Goal: Check status

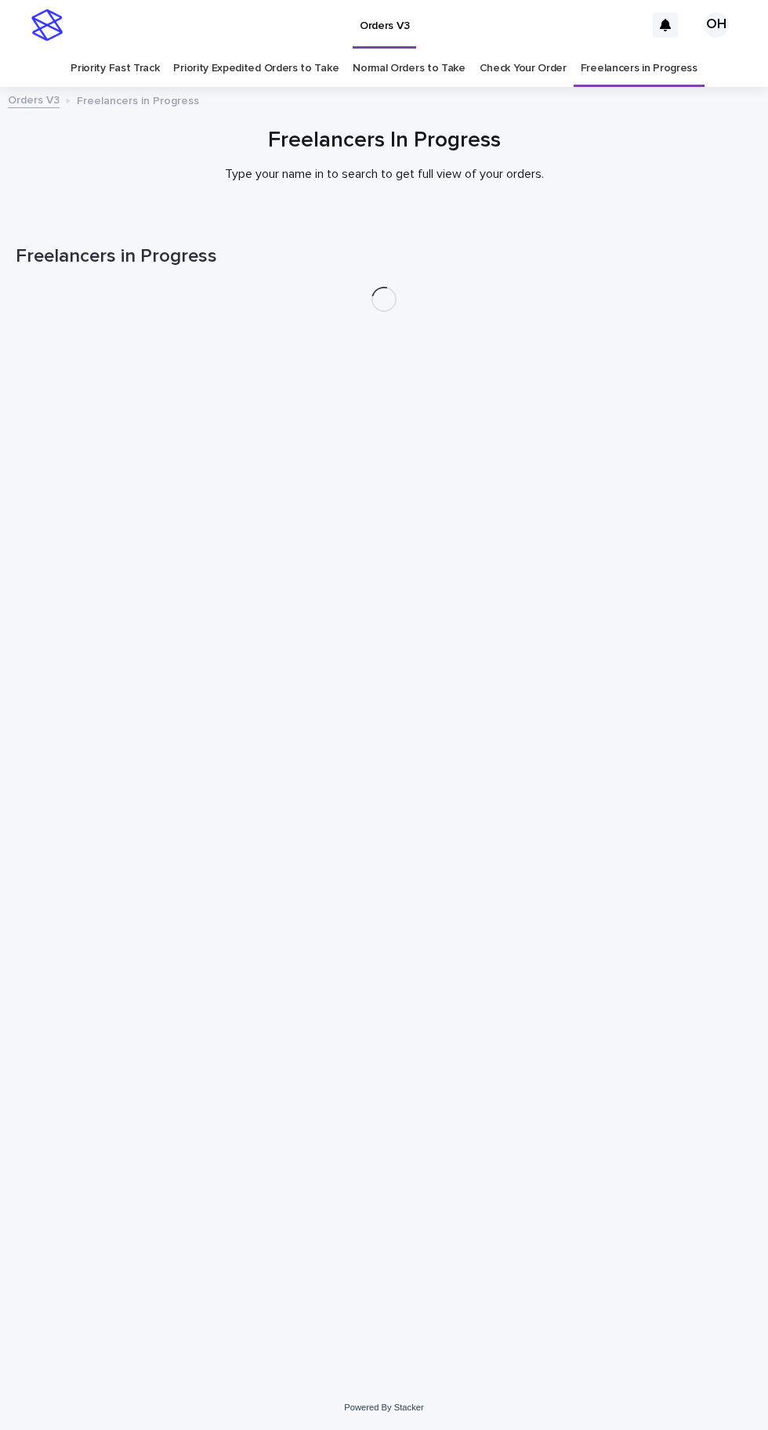
scroll to position [49, 0]
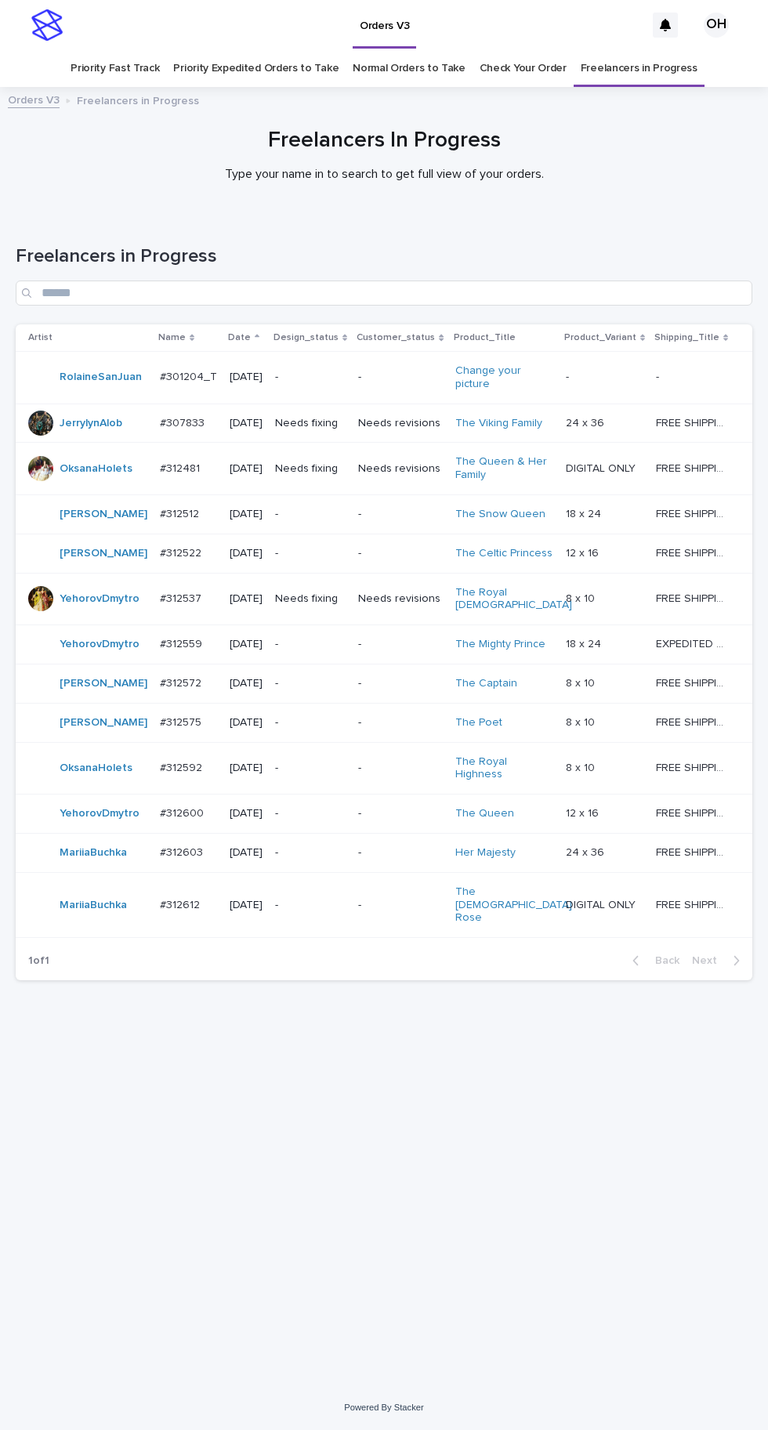
click at [201, 866] on div "#312603 #312603" at bounding box center [188, 853] width 57 height 26
click at [183, 912] on p "#312612" at bounding box center [181, 904] width 43 height 16
click at [531, 50] on link "Check Your Order" at bounding box center [523, 68] width 87 height 37
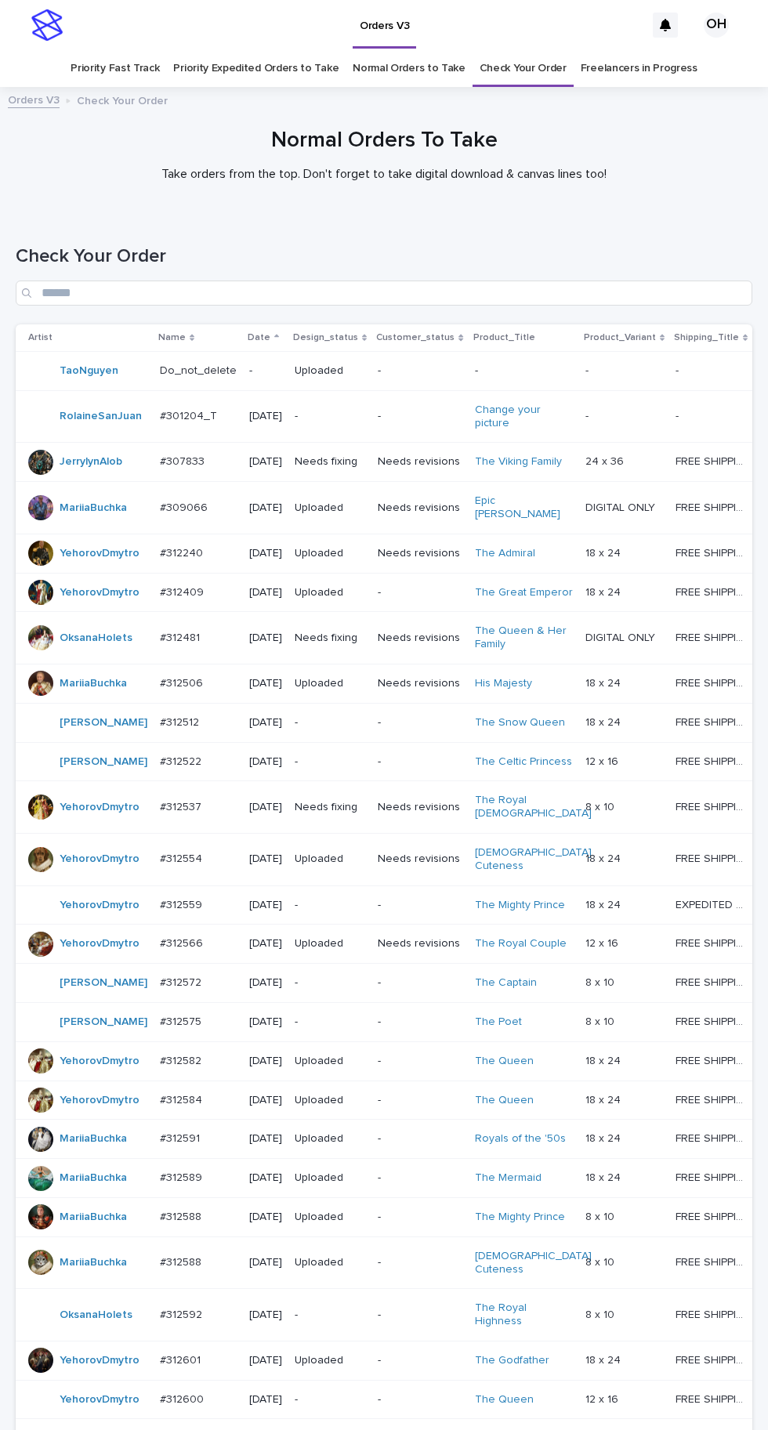
scroll to position [379, 0]
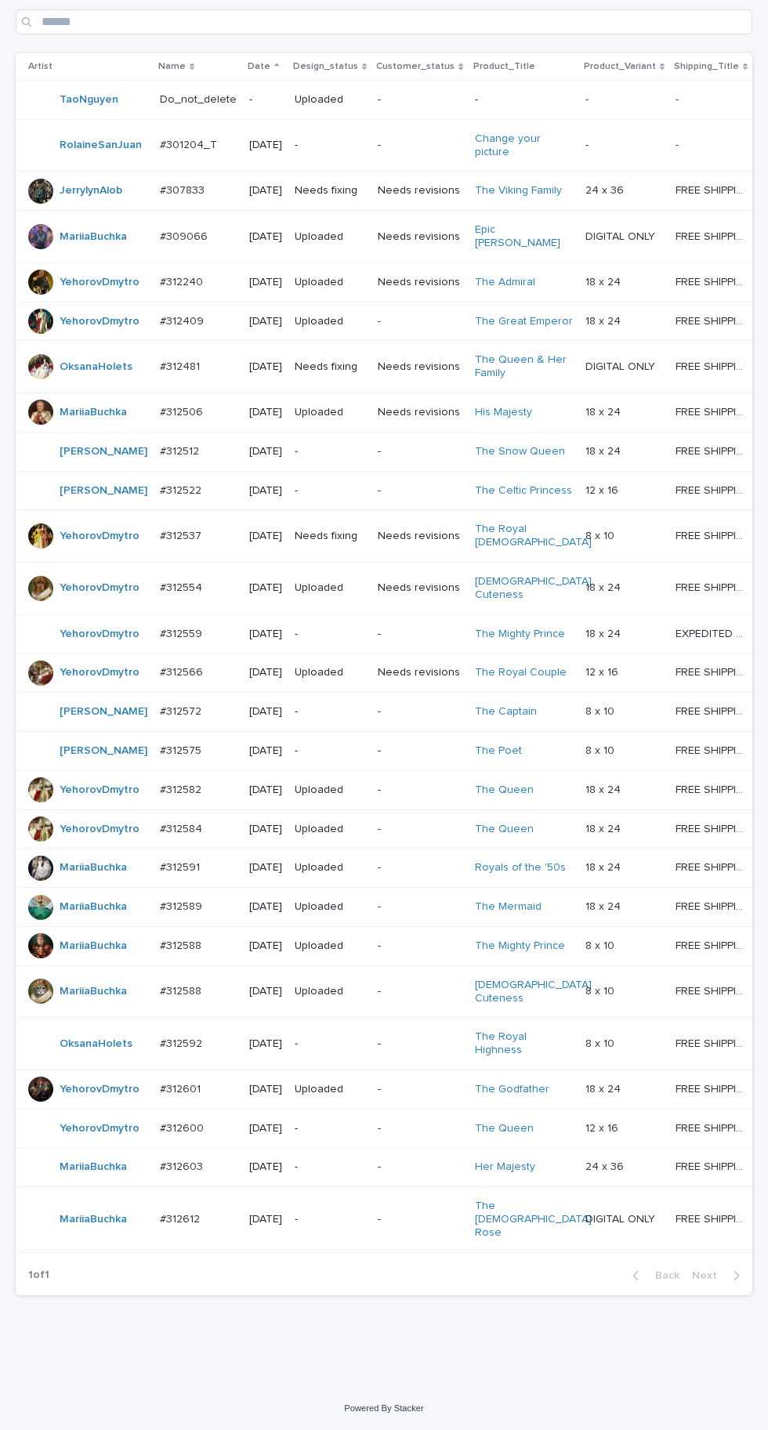
click at [201, 1174] on p at bounding box center [198, 1167] width 77 height 13
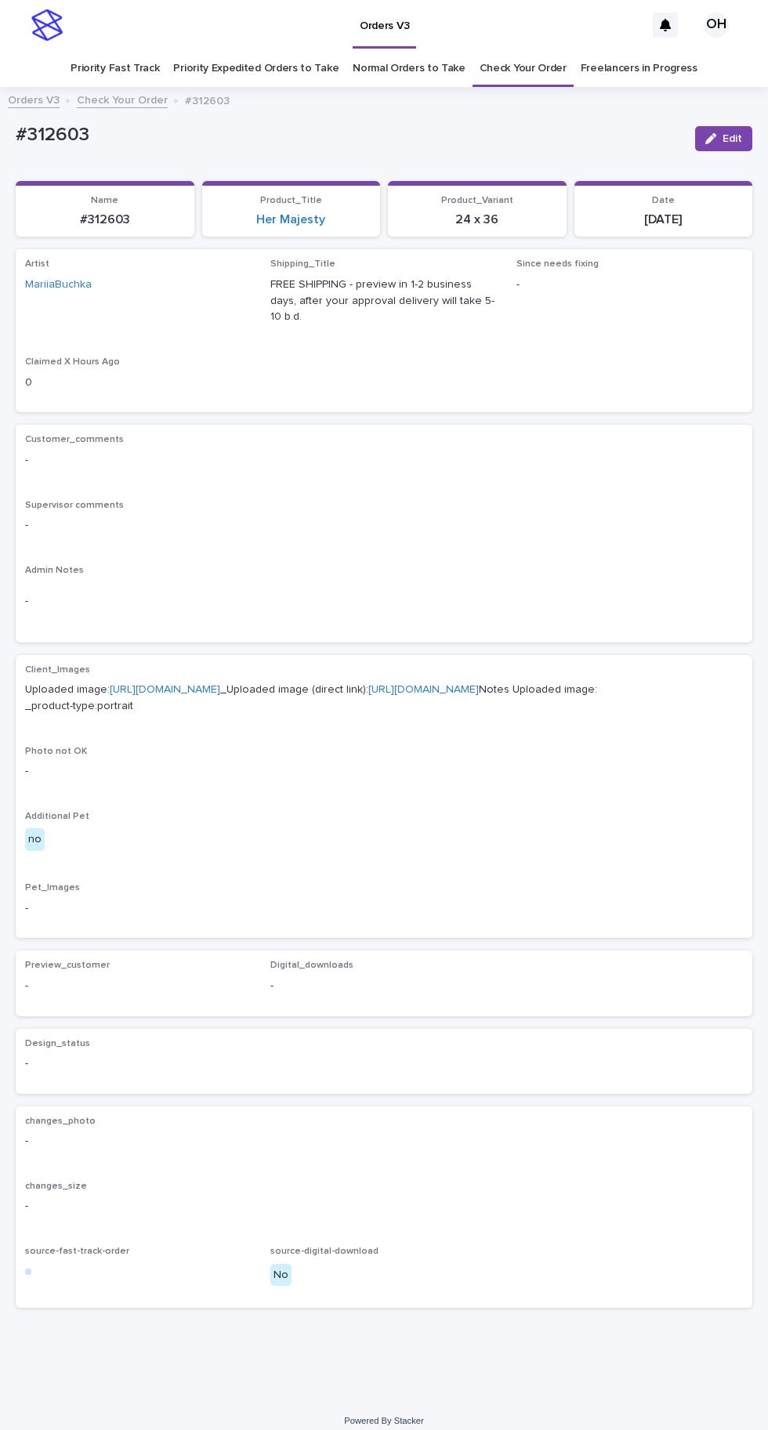
click at [220, 695] on link "[URL][DOMAIN_NAME]" at bounding box center [165, 689] width 111 height 11
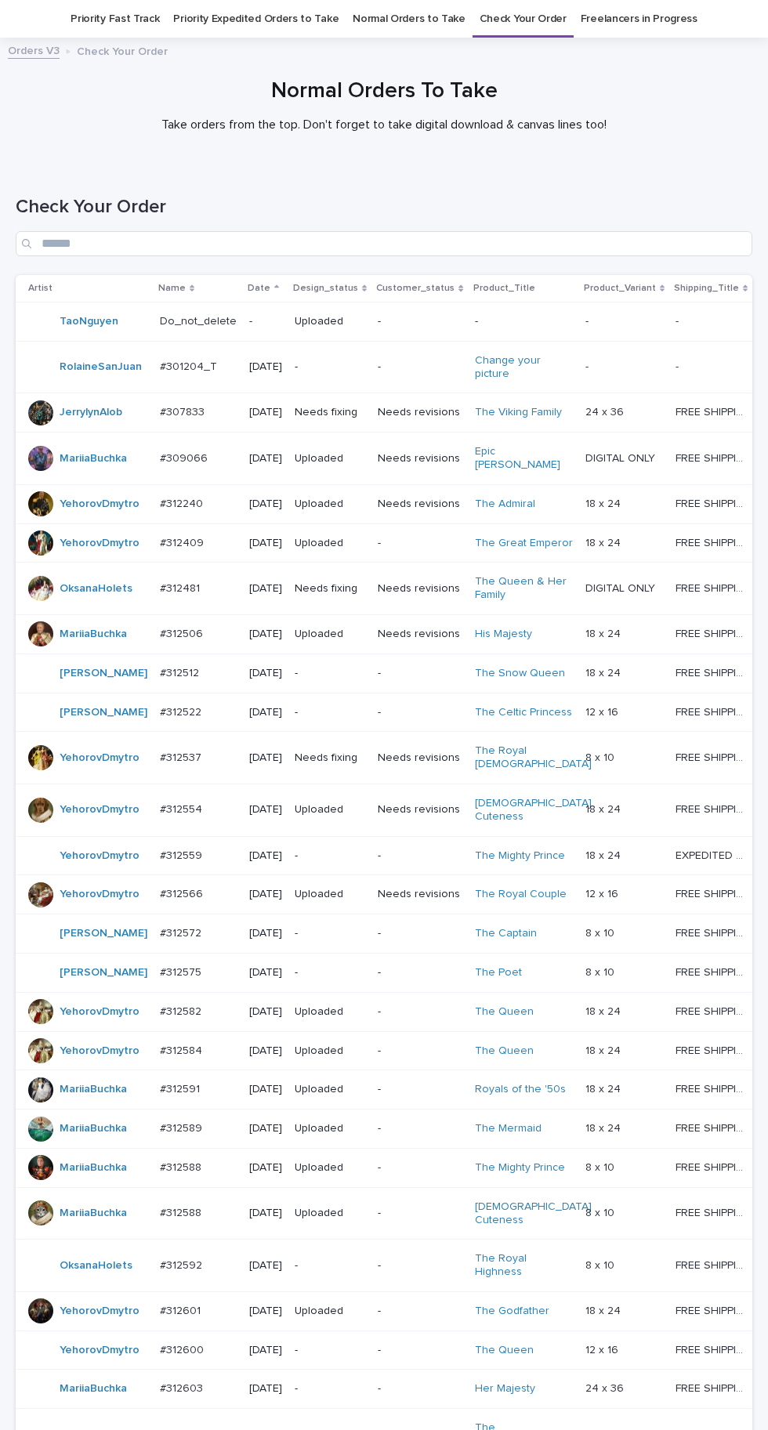
scroll to position [379, 0]
